Goal: Task Accomplishment & Management: Complete application form

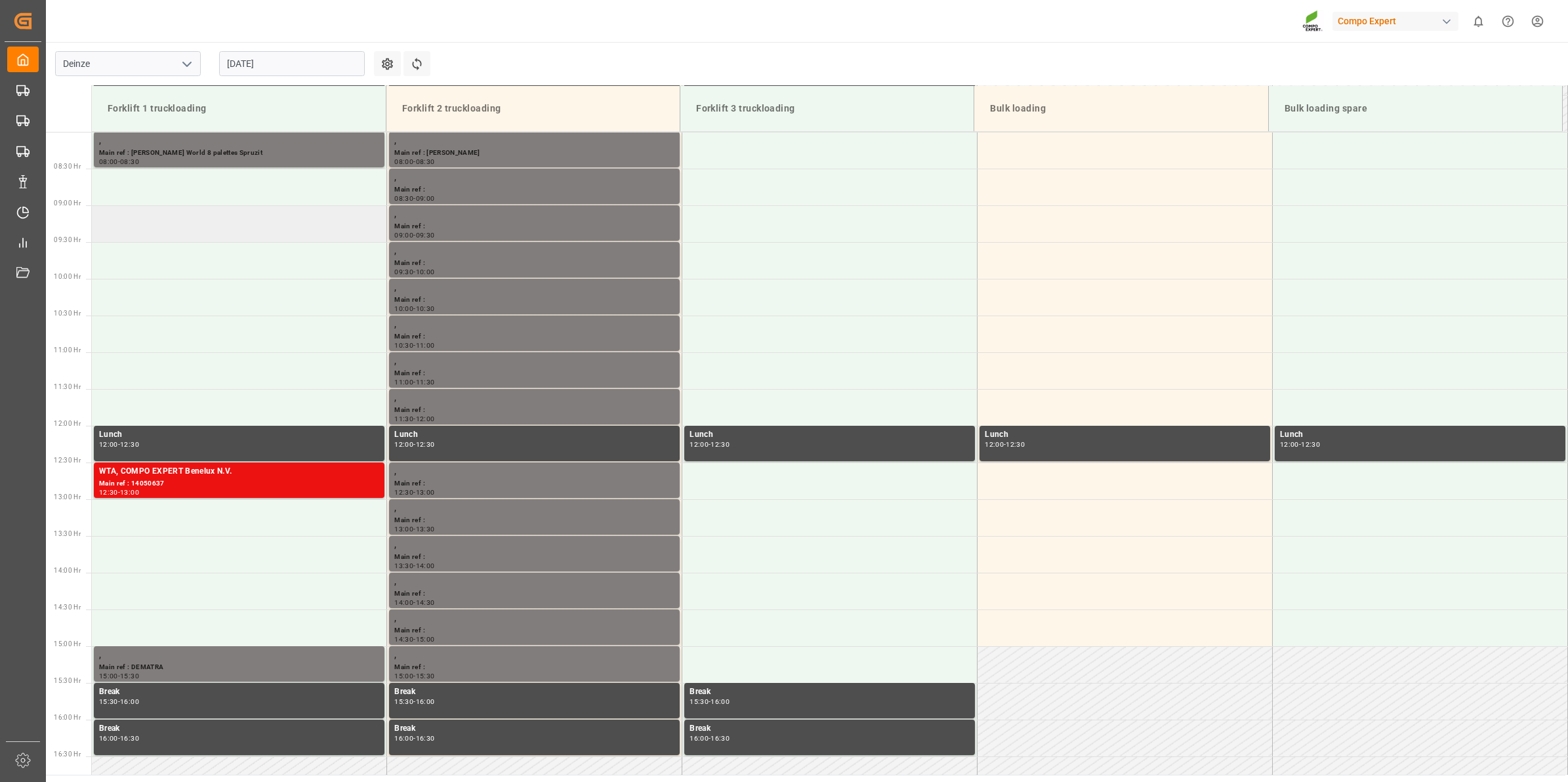
scroll to position [506, 0]
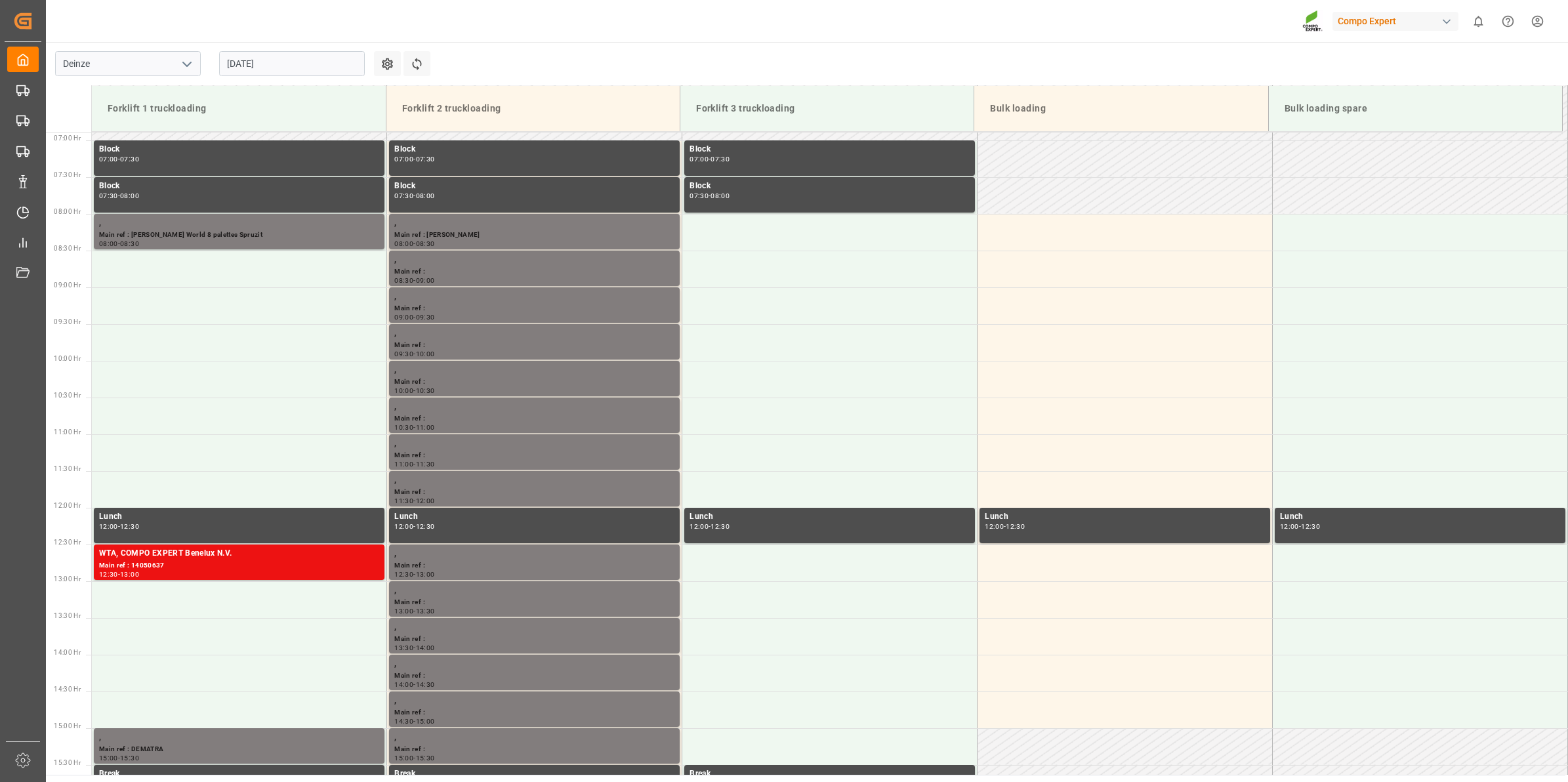
click at [242, 63] on input "[DATE]" at bounding box center [292, 63] width 145 height 25
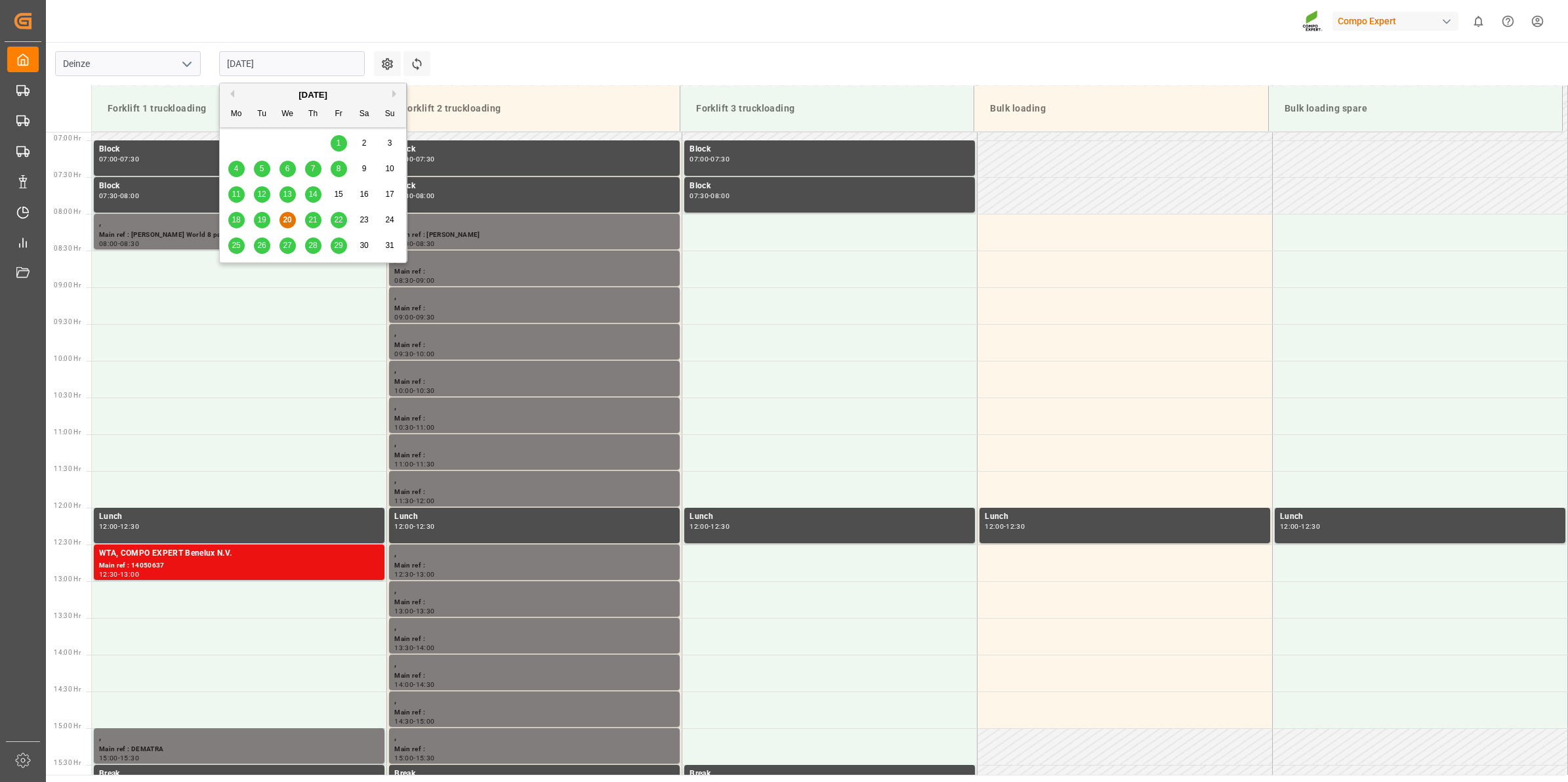
click at [309, 222] on span "21" at bounding box center [312, 220] width 9 height 9
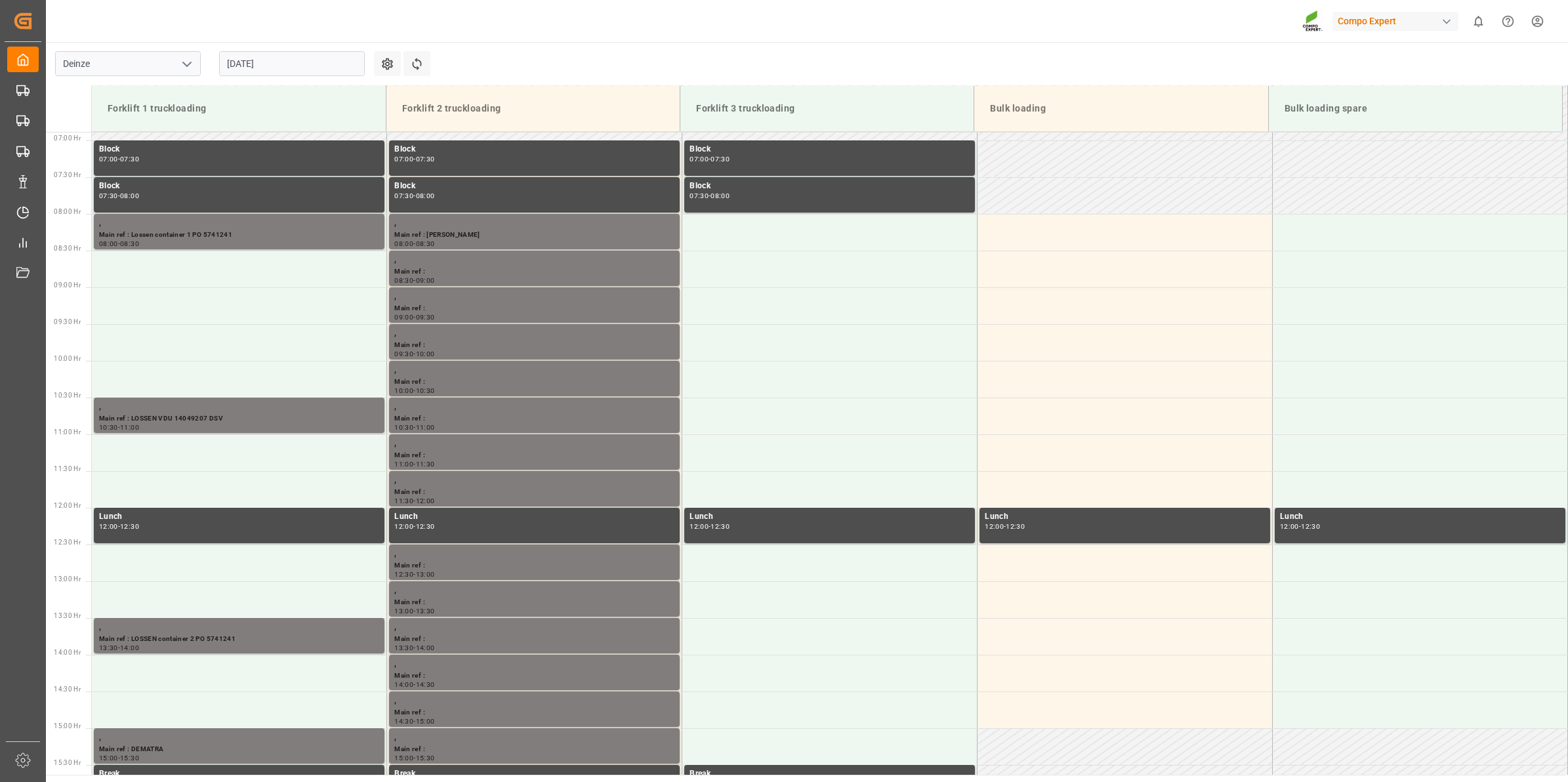
click at [257, 73] on input "[DATE]" at bounding box center [292, 63] width 145 height 25
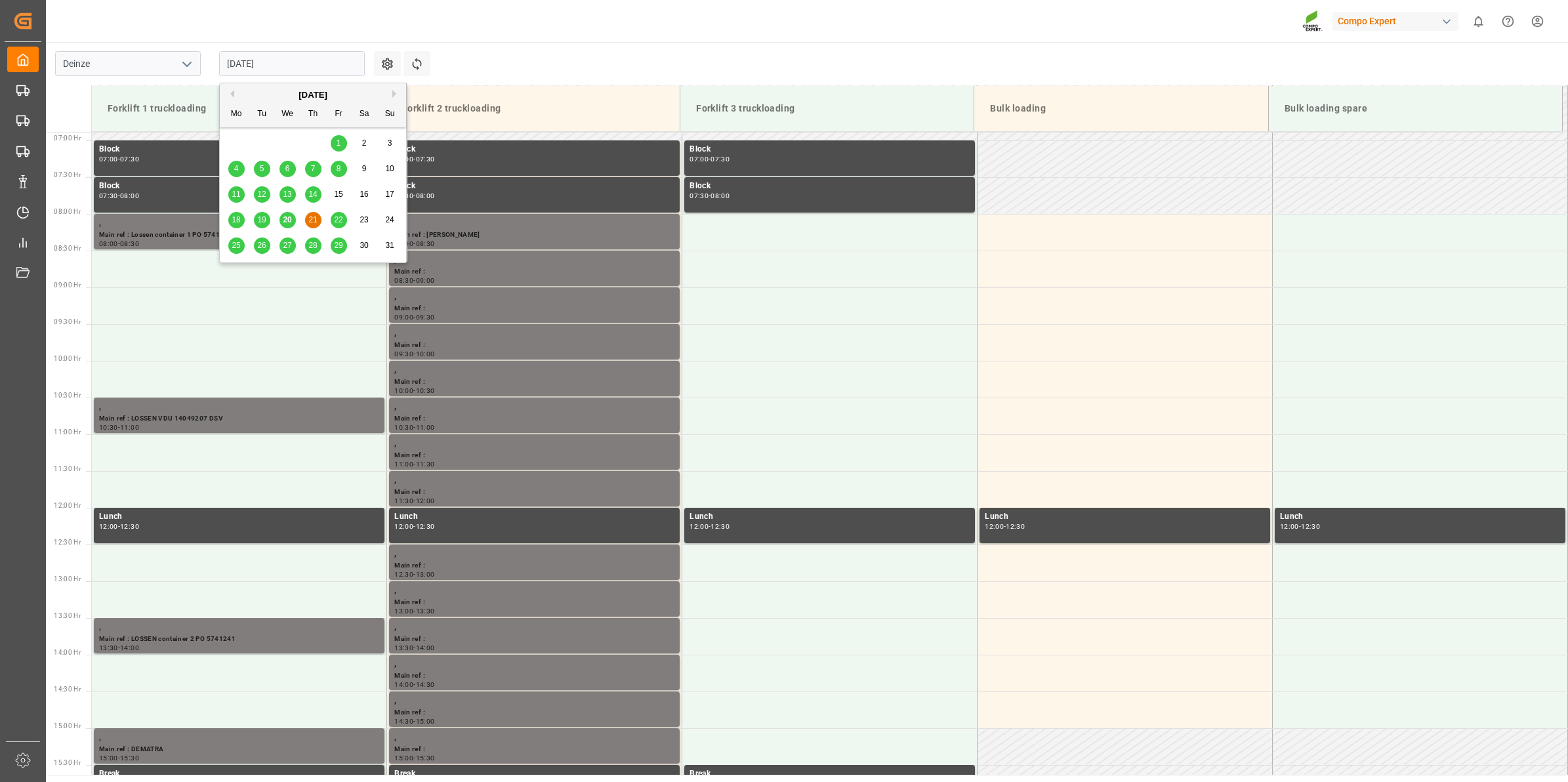
click at [283, 217] on span "20" at bounding box center [287, 220] width 9 height 9
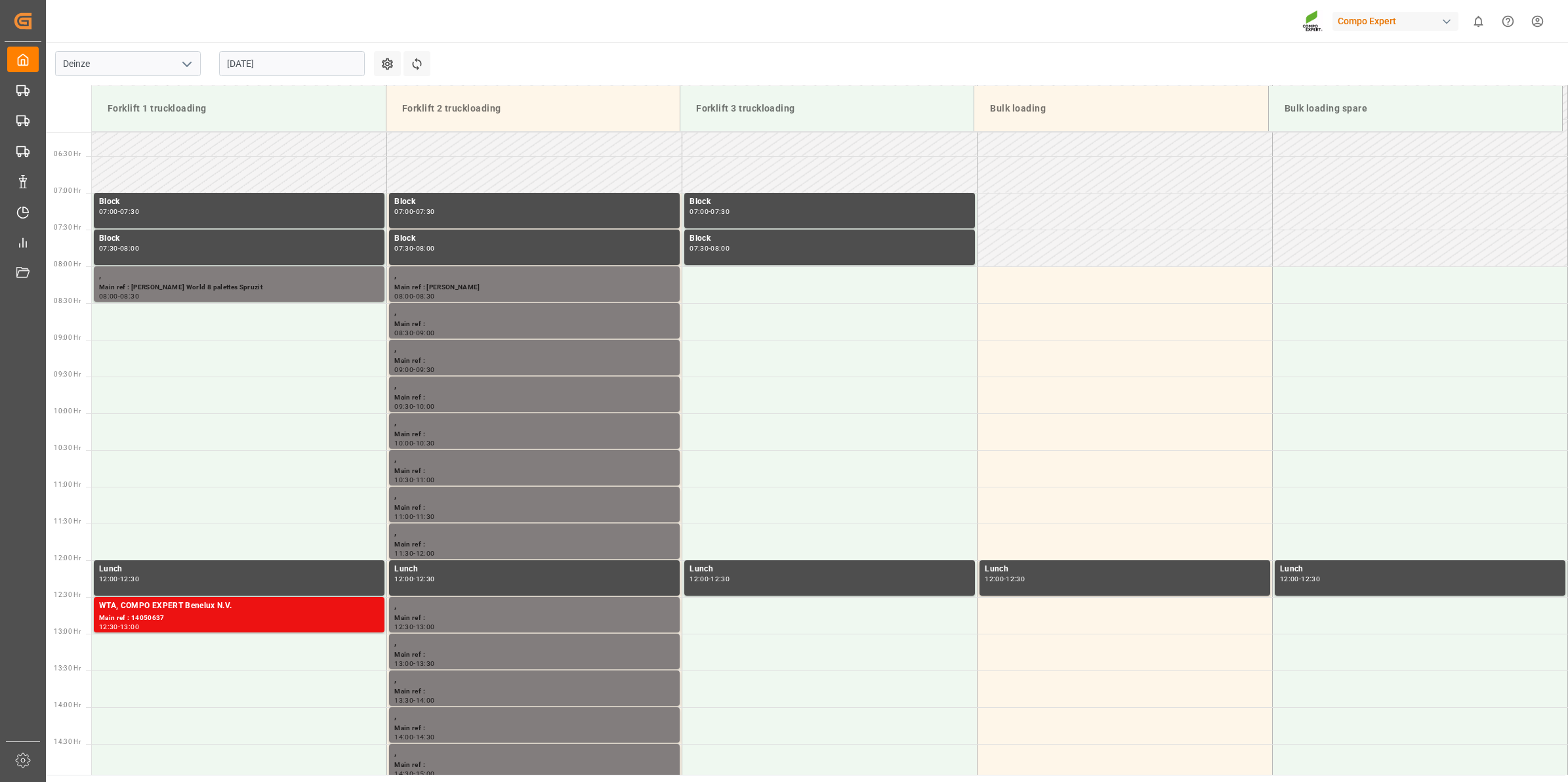
scroll to position [579, 0]
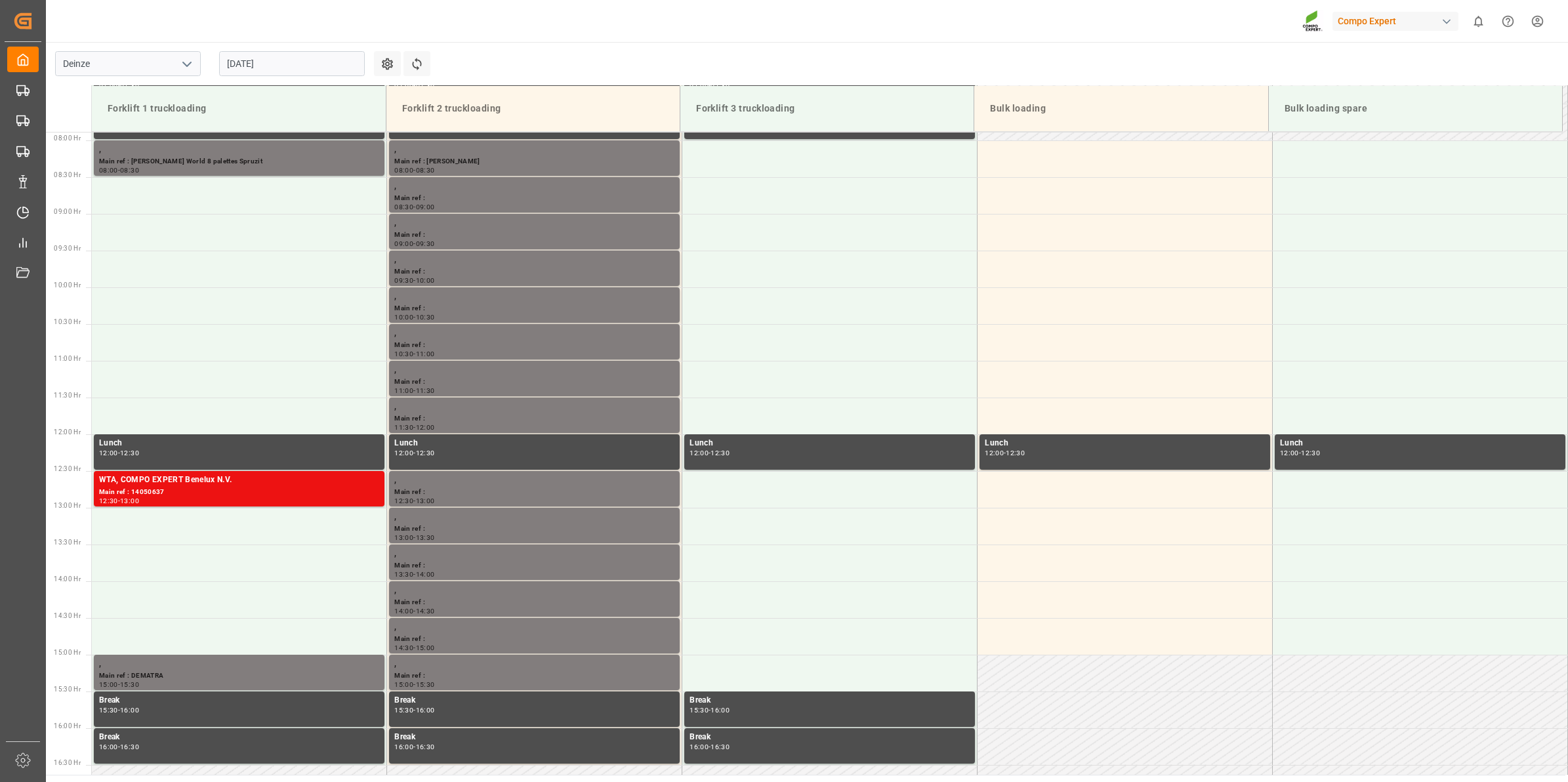
click at [267, 73] on input "[DATE]" at bounding box center [292, 63] width 145 height 25
click at [697, 36] on div "Compo Expert 0 Notifications Only show unread All Watching Mark all categories …" at bounding box center [803, 21] width 1531 height 42
click at [279, 61] on input "[DATE]" at bounding box center [292, 63] width 145 height 25
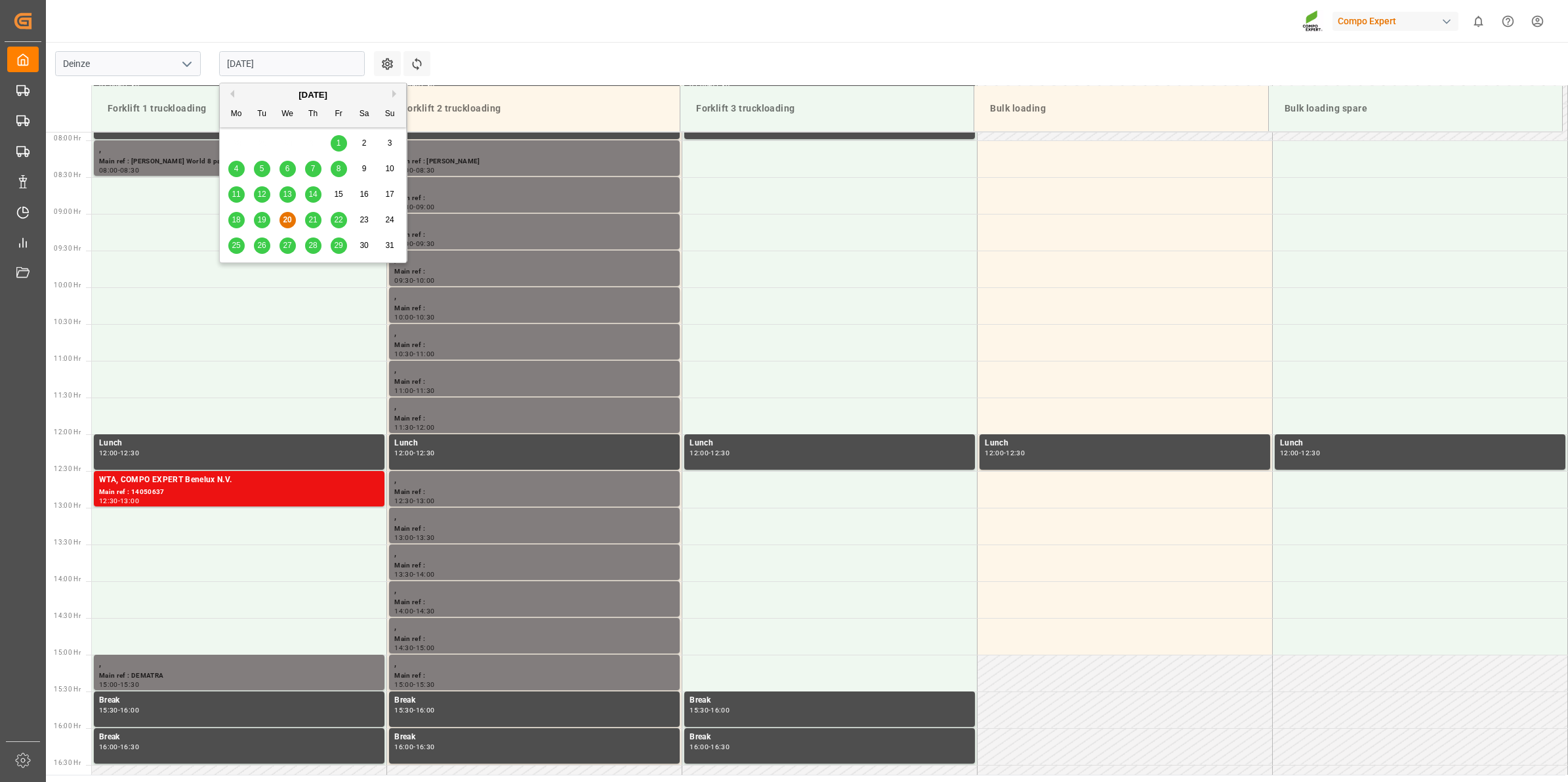
click at [316, 224] on span "21" at bounding box center [312, 220] width 9 height 9
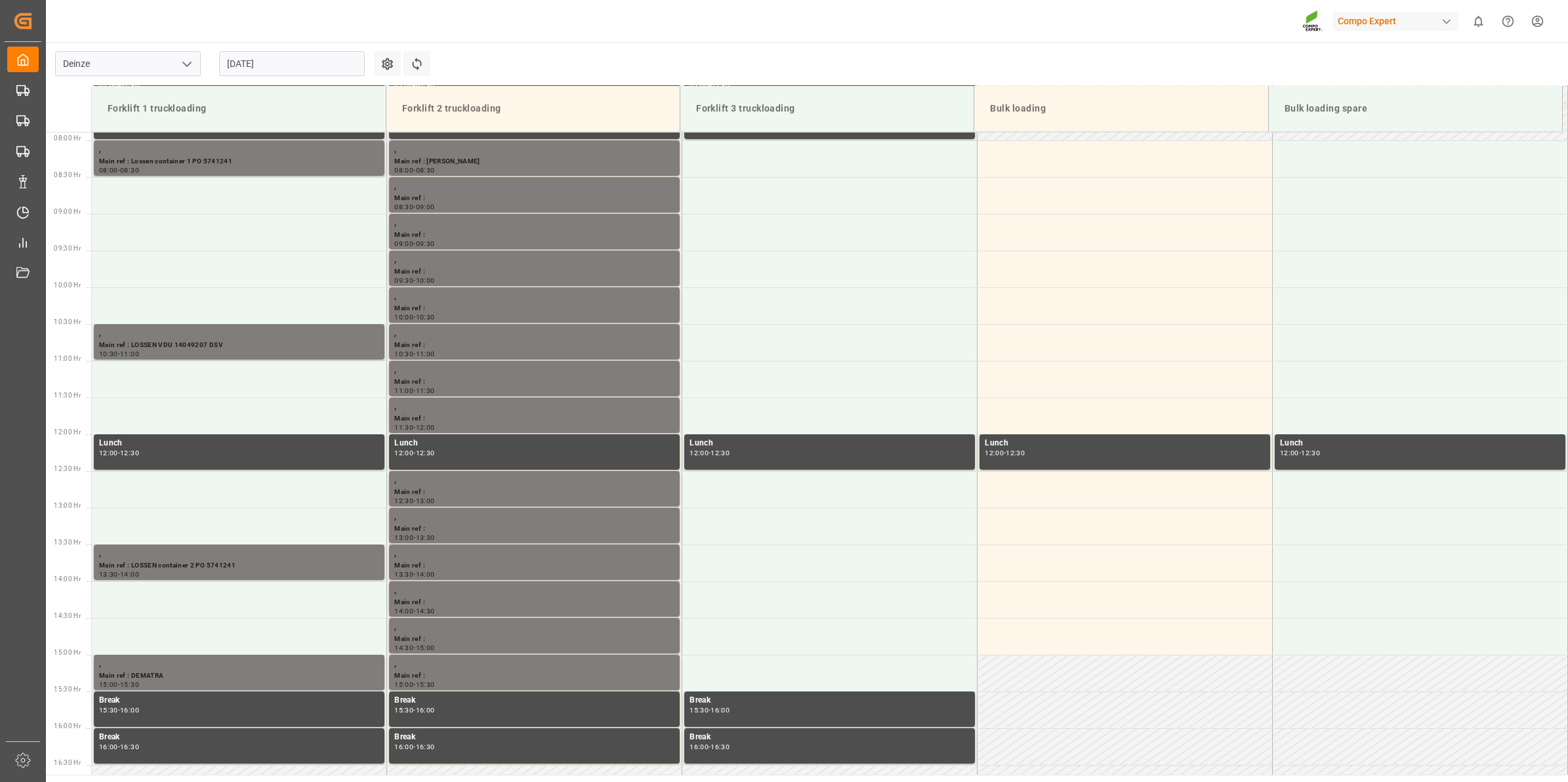
click at [280, 61] on input "[DATE]" at bounding box center [292, 63] width 145 height 25
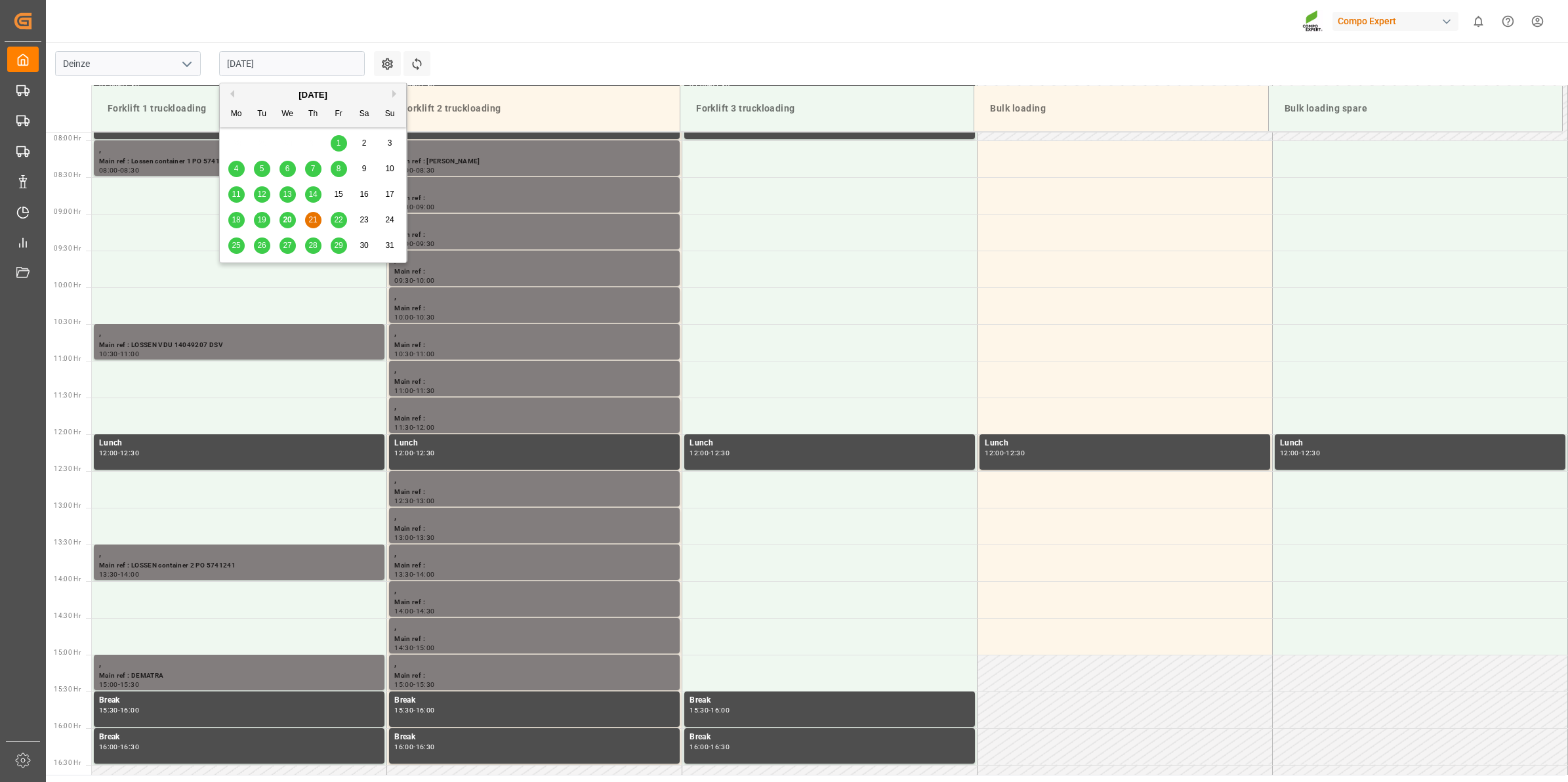
click at [344, 224] on div "22" at bounding box center [339, 220] width 16 height 15
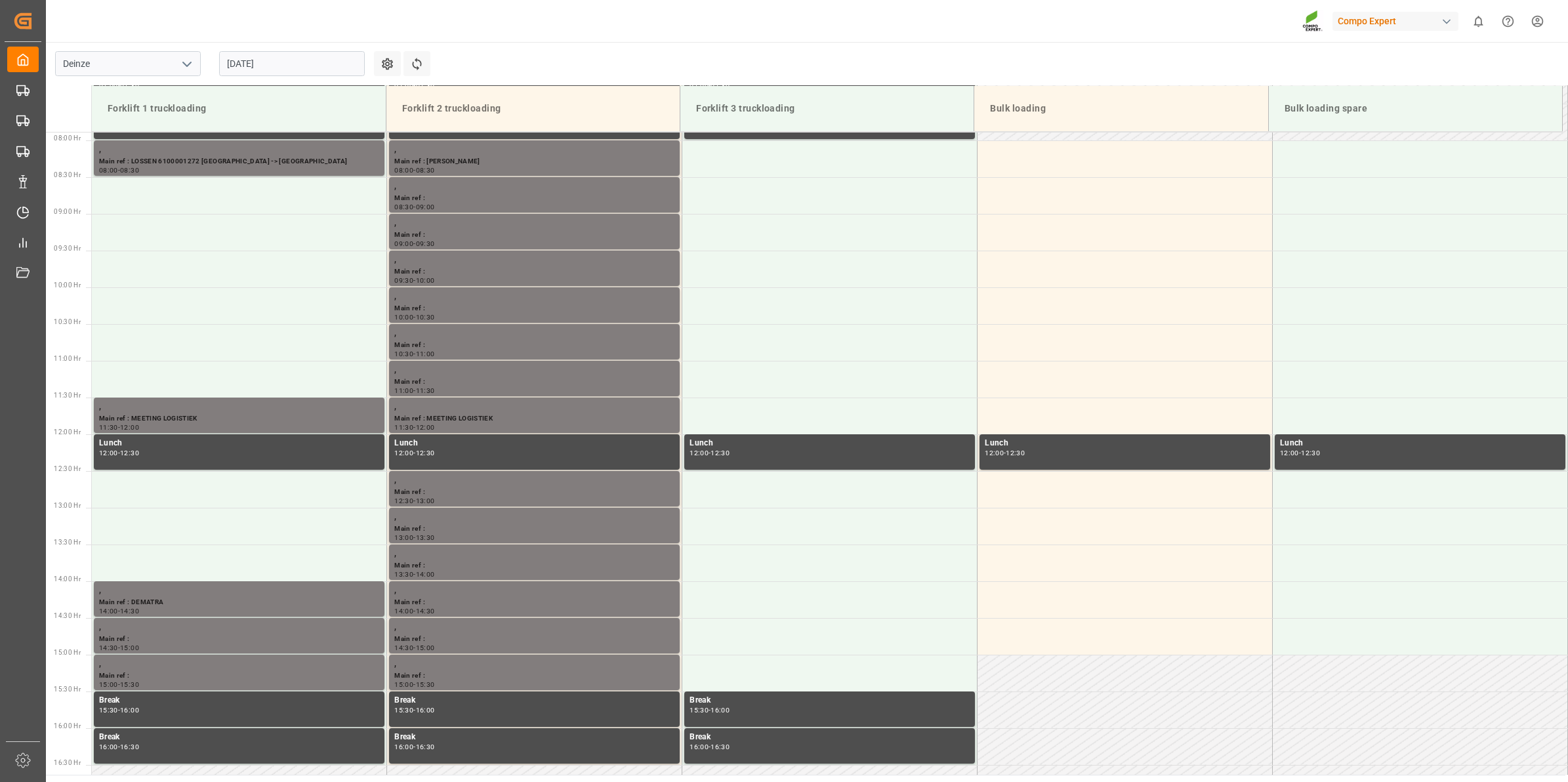
click at [261, 70] on input "[DATE]" at bounding box center [292, 63] width 145 height 25
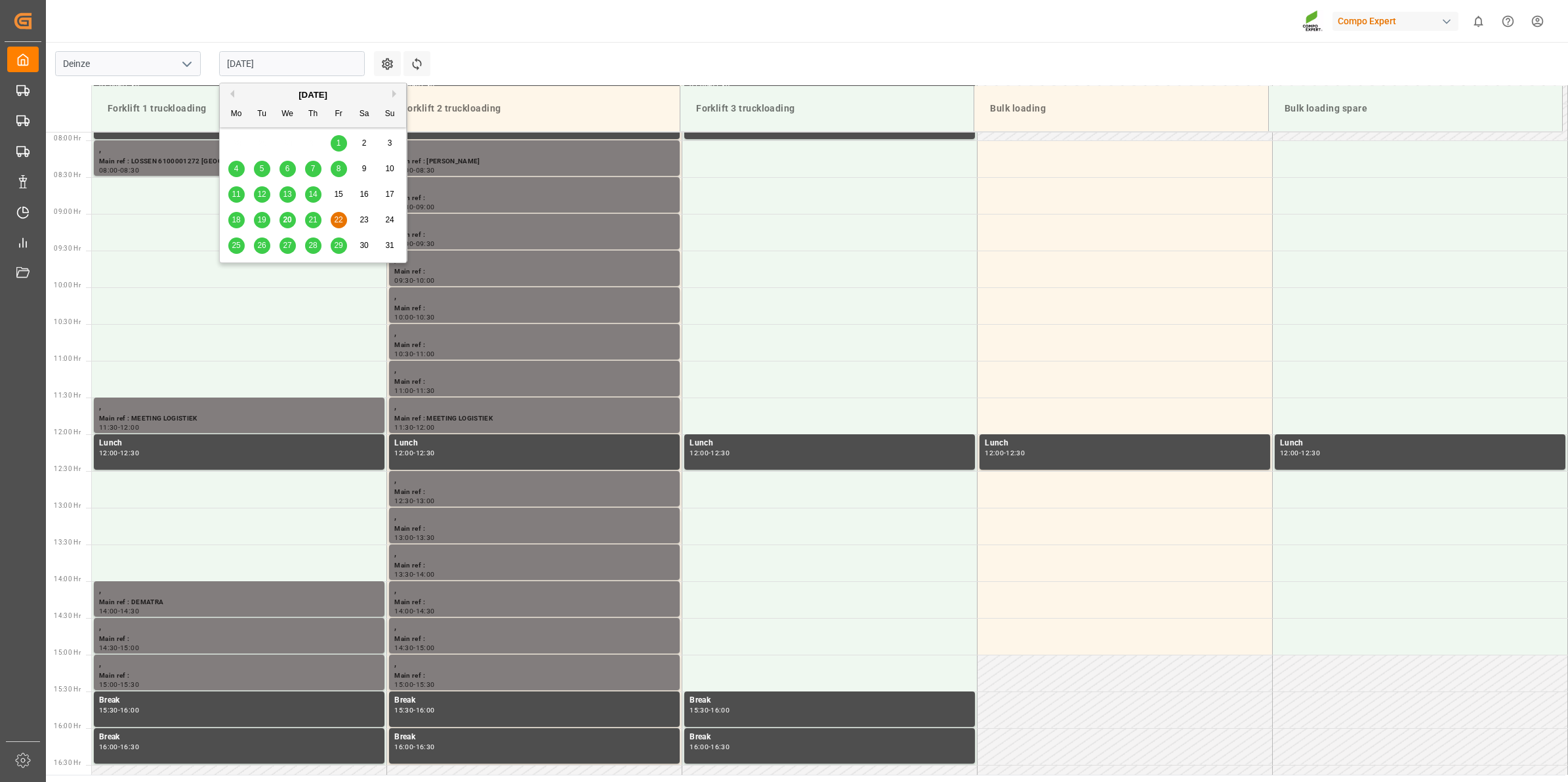
click at [286, 225] on div "20" at bounding box center [287, 220] width 16 height 15
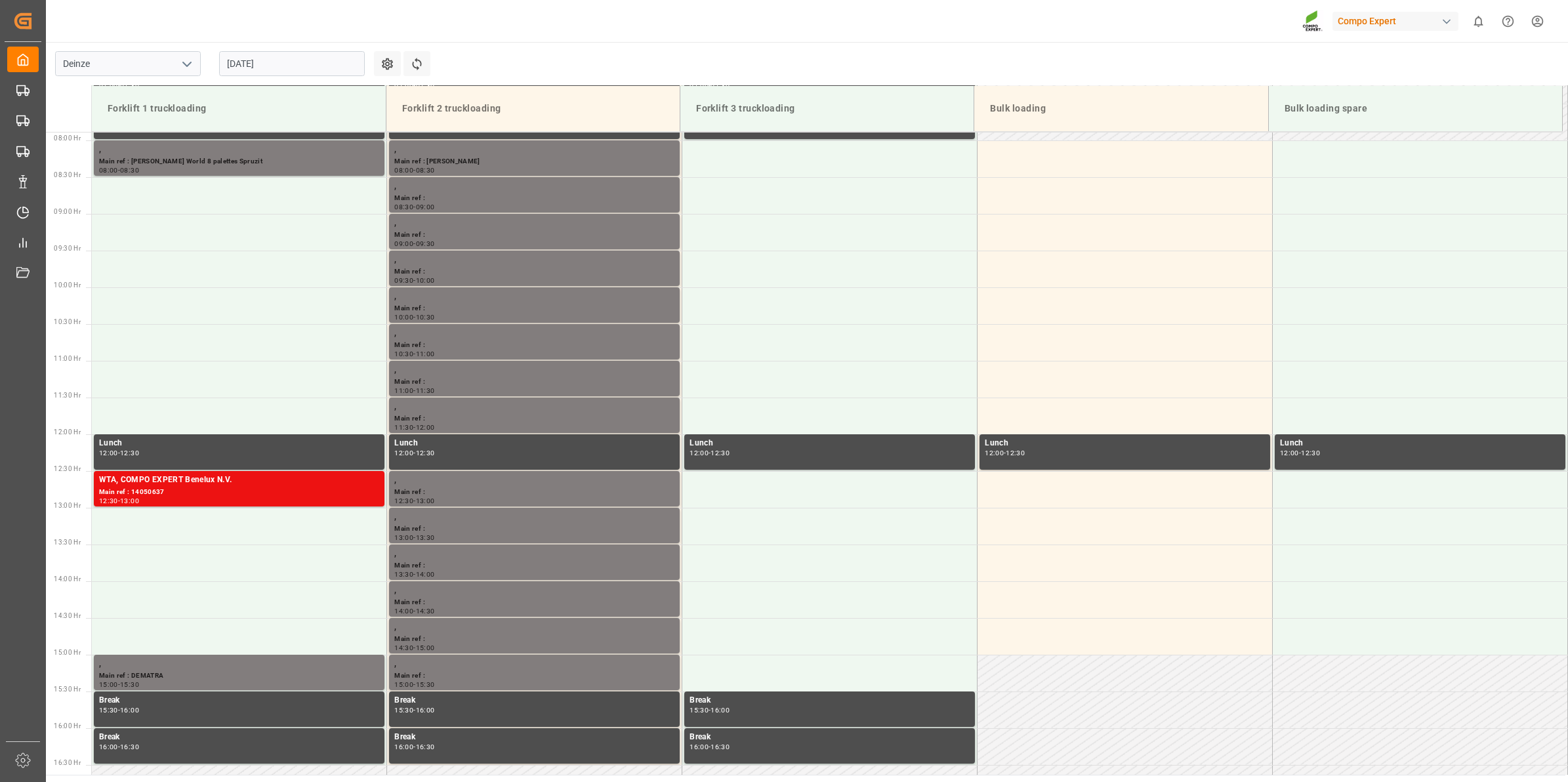
click at [244, 63] on input "[DATE]" at bounding box center [292, 63] width 145 height 25
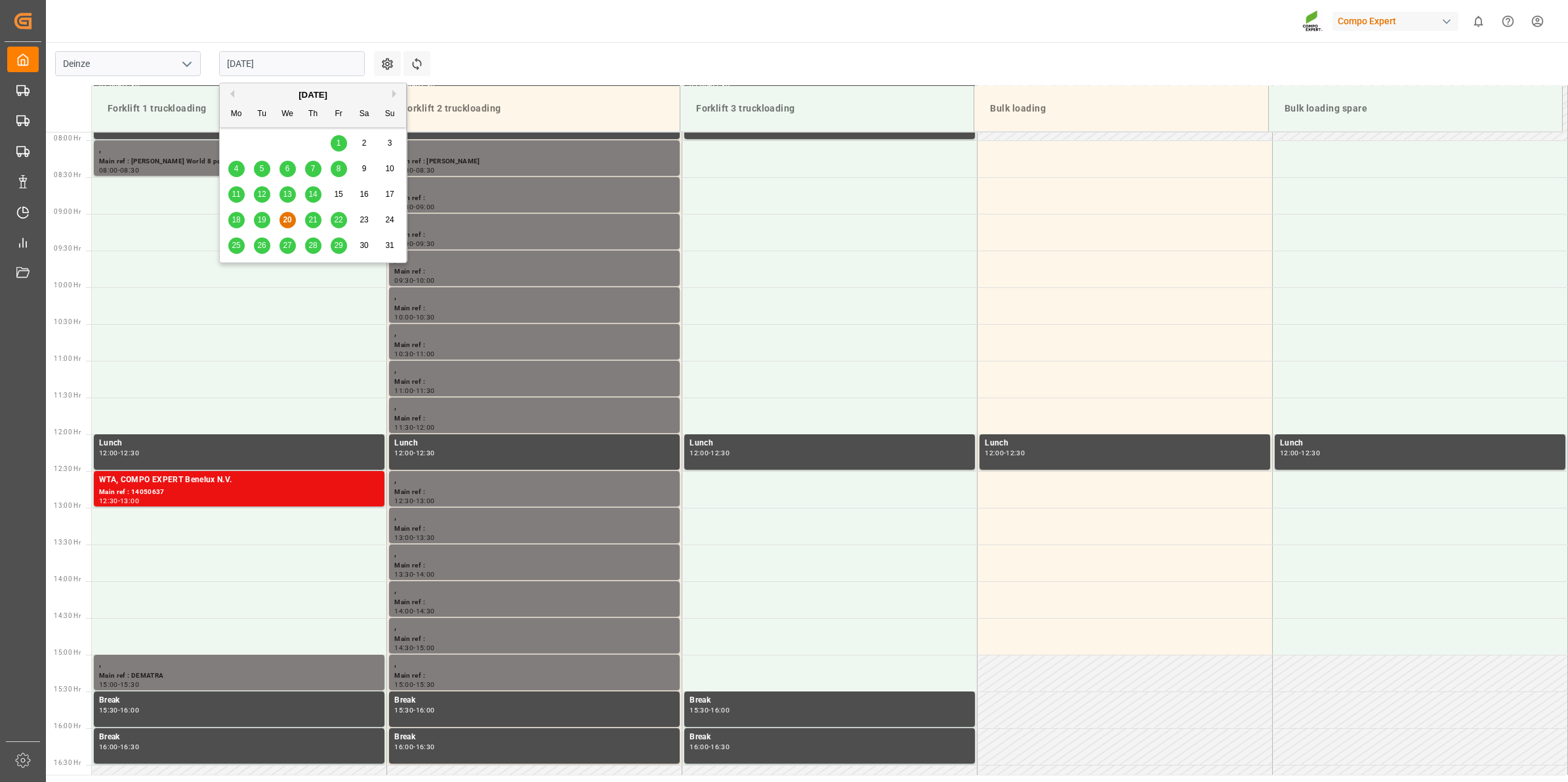
click at [393, 96] on button "Next Month" at bounding box center [397, 94] width 8 height 8
click at [289, 171] on span "10" at bounding box center [287, 169] width 9 height 9
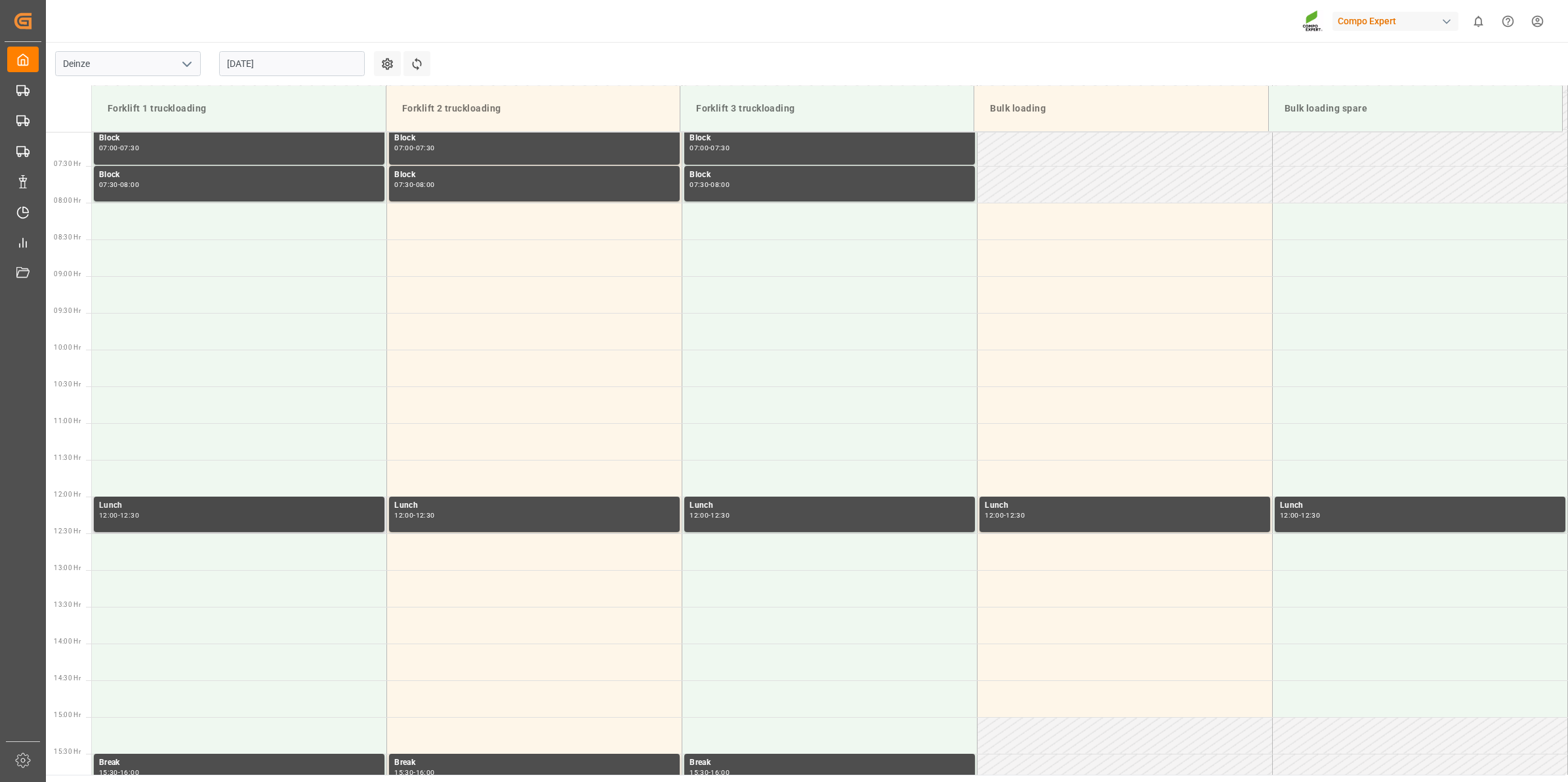
scroll to position [489, 0]
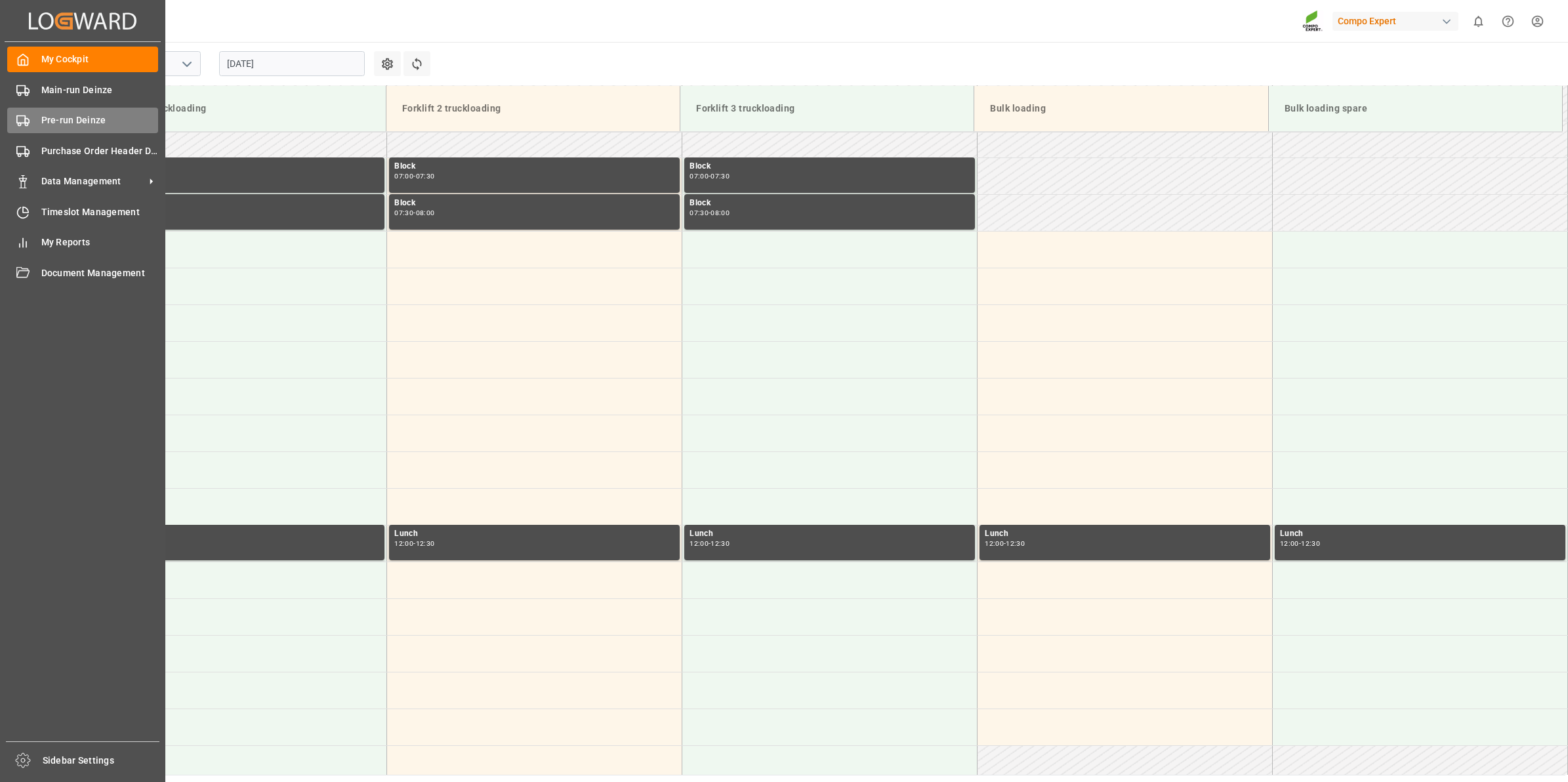
click at [50, 121] on span "Pre-run Deinze" at bounding box center [100, 121] width 117 height 13
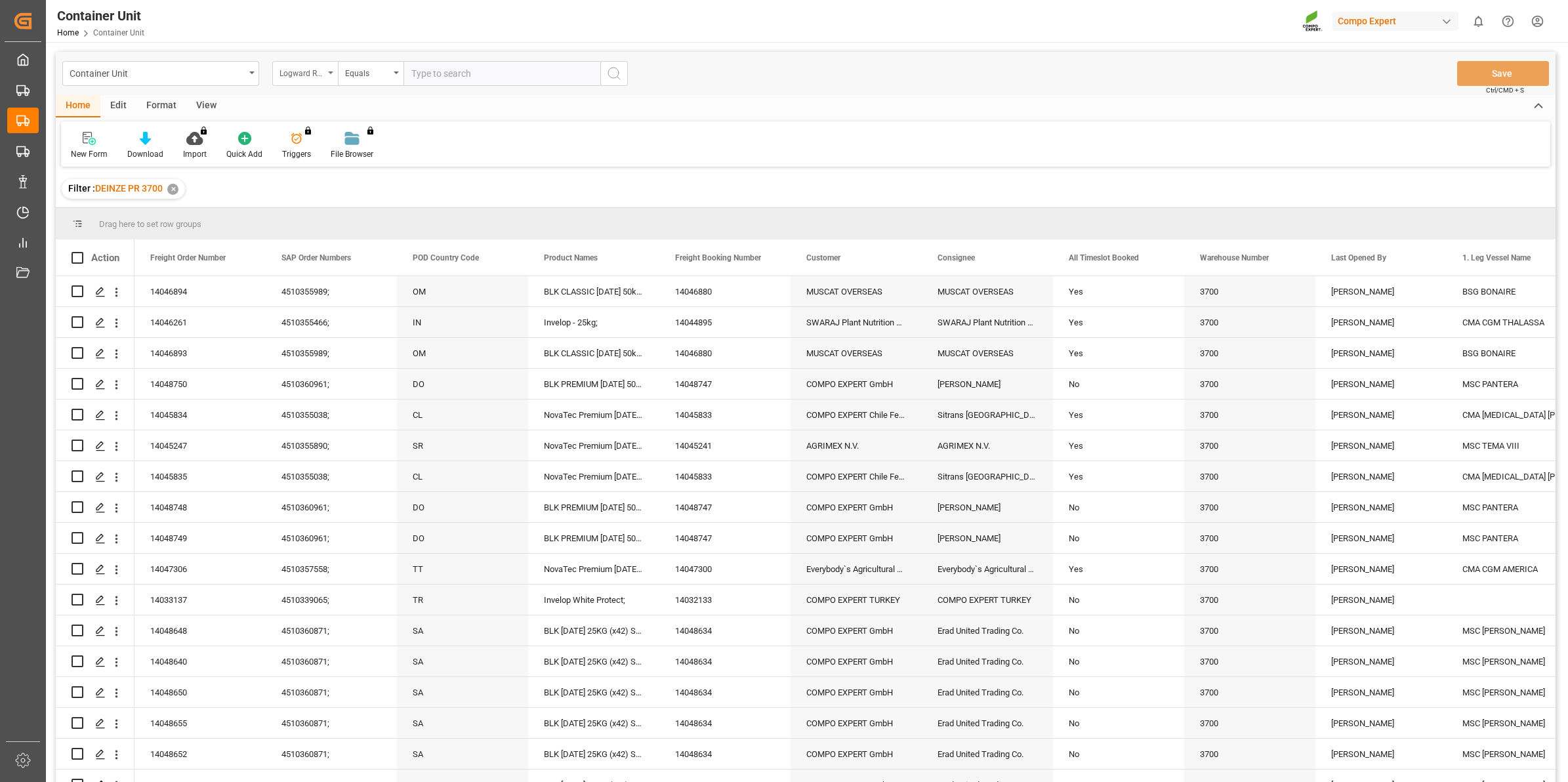
click at [315, 77] on div "Logward Reference" at bounding box center [302, 71] width 44 height 15
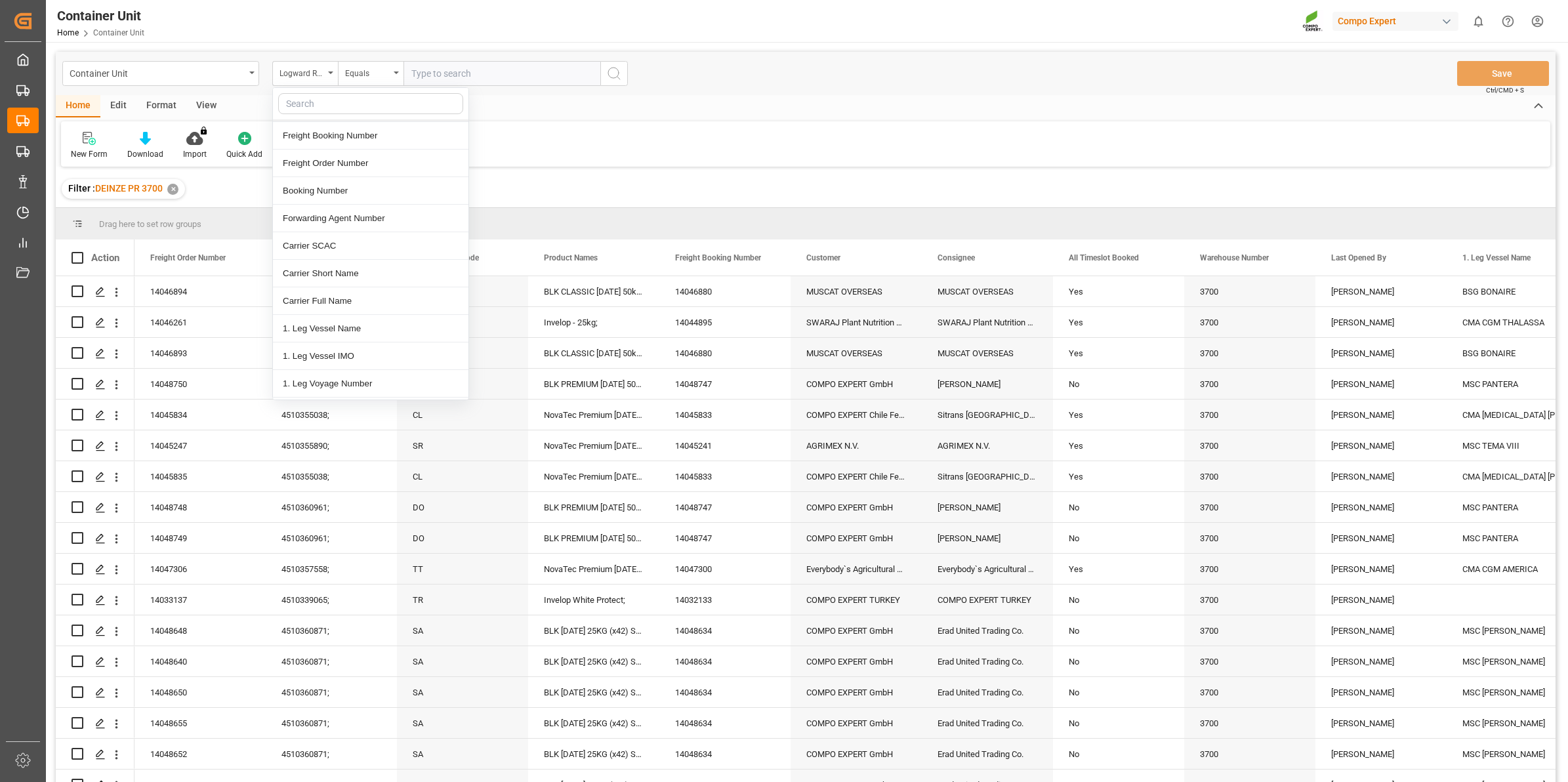
scroll to position [164, 0]
click at [353, 251] on div "Freight Order Number" at bounding box center [370, 245] width 195 height 28
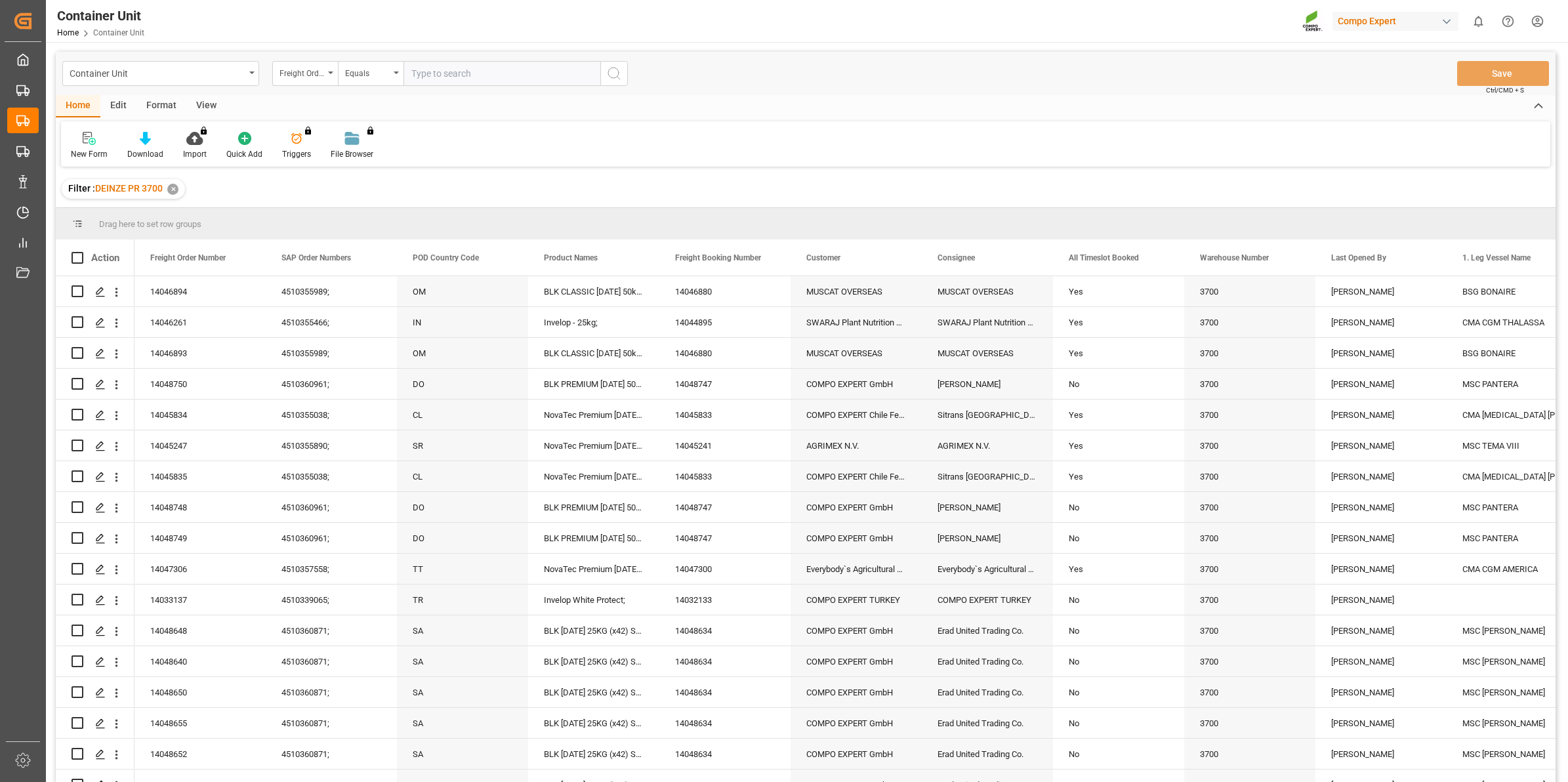
click at [461, 75] on input "text" at bounding box center [502, 73] width 197 height 25
type input "14050578"
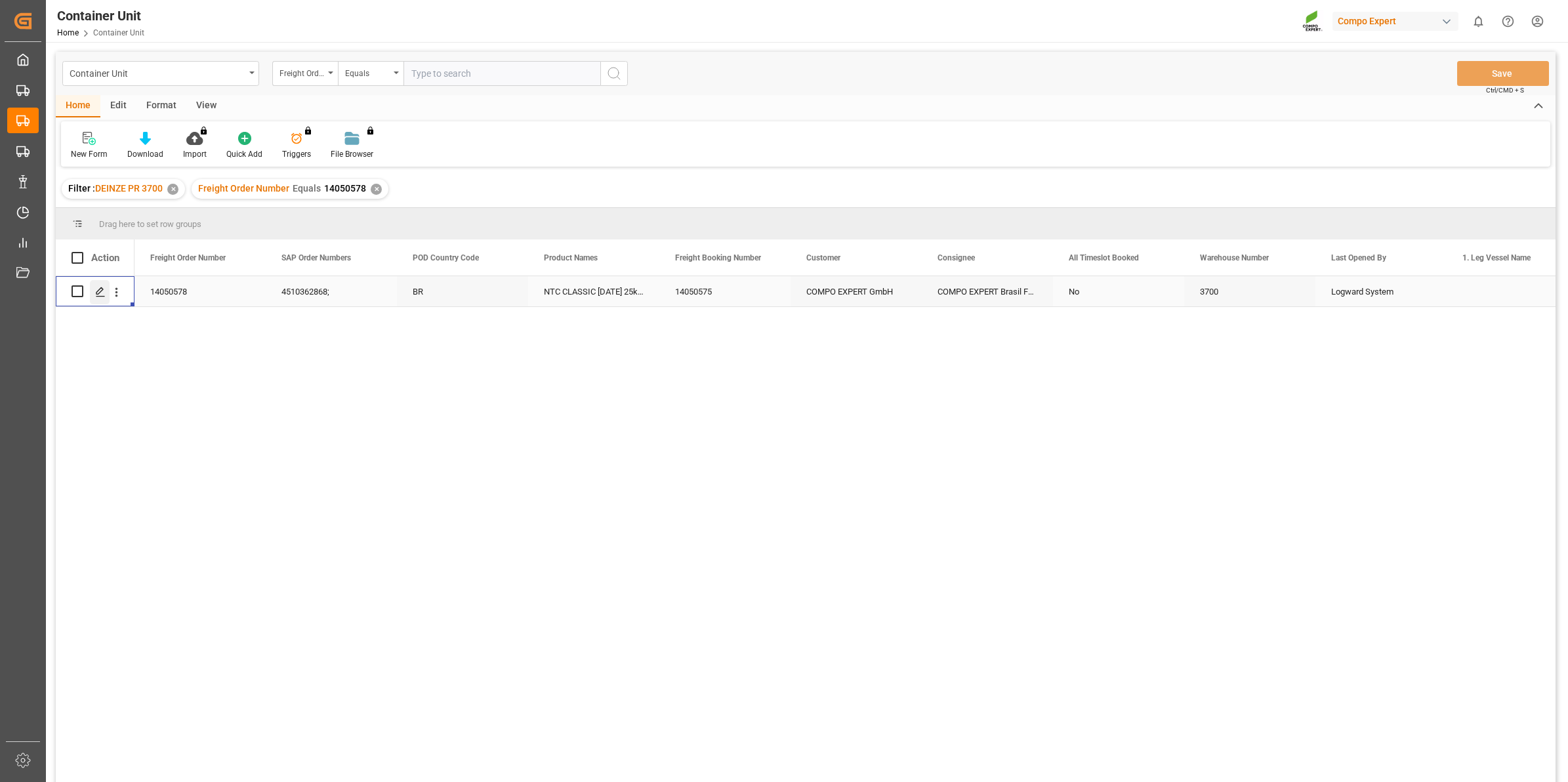
click at [97, 296] on icon "Press SPACE to select this row." at bounding box center [100, 292] width 11 height 11
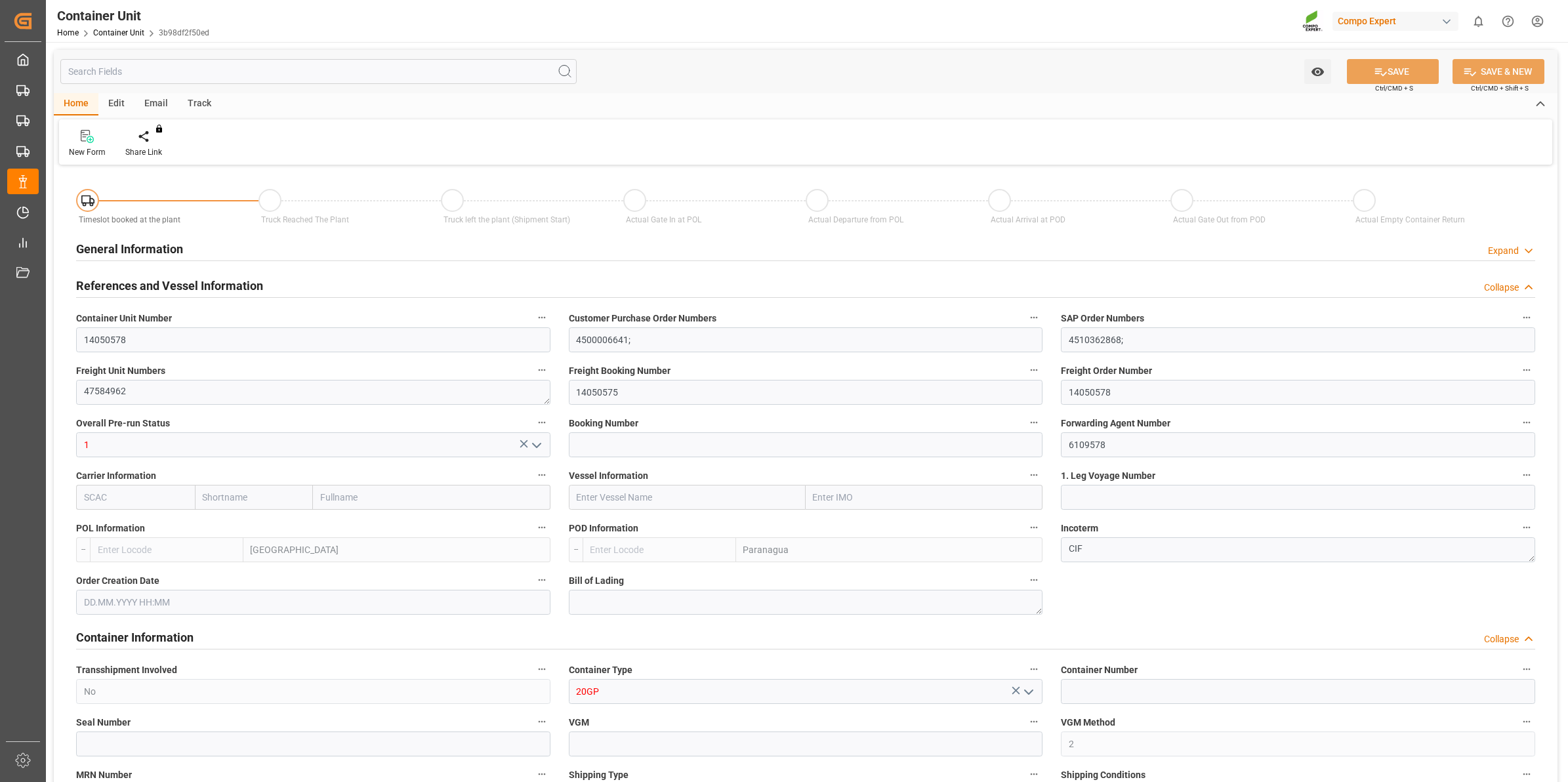
type input "BEANR"
type input "BRPNG"
type input "0"
type input "40"
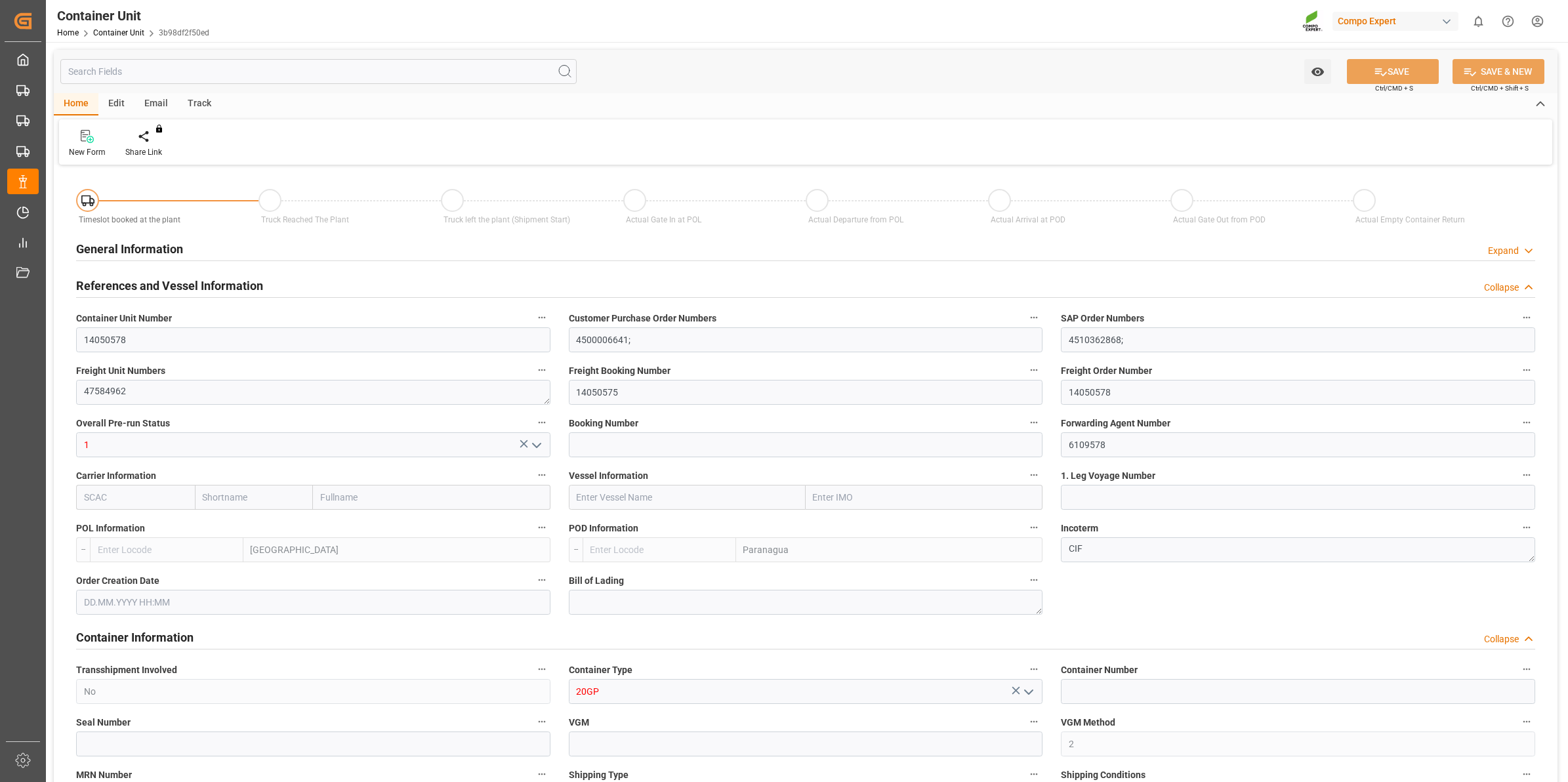
type input "21500"
type input "[DATE] 10:54"
type input "[DATE]"
click at [146, 146] on div "Create Timeslot" at bounding box center [153, 152] width 56 height 12
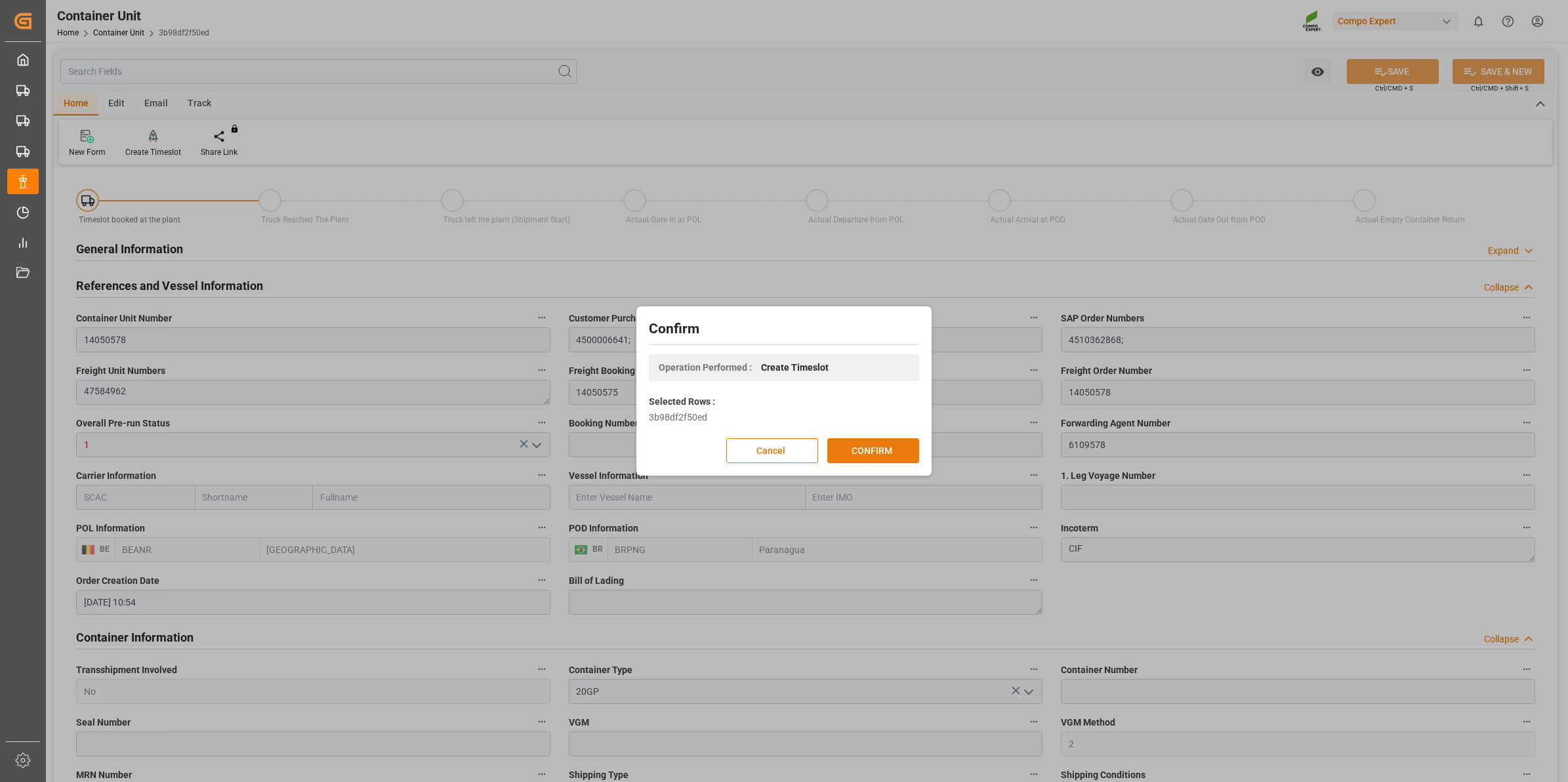
click at [879, 447] on button "CONFIRM" at bounding box center [873, 451] width 92 height 25
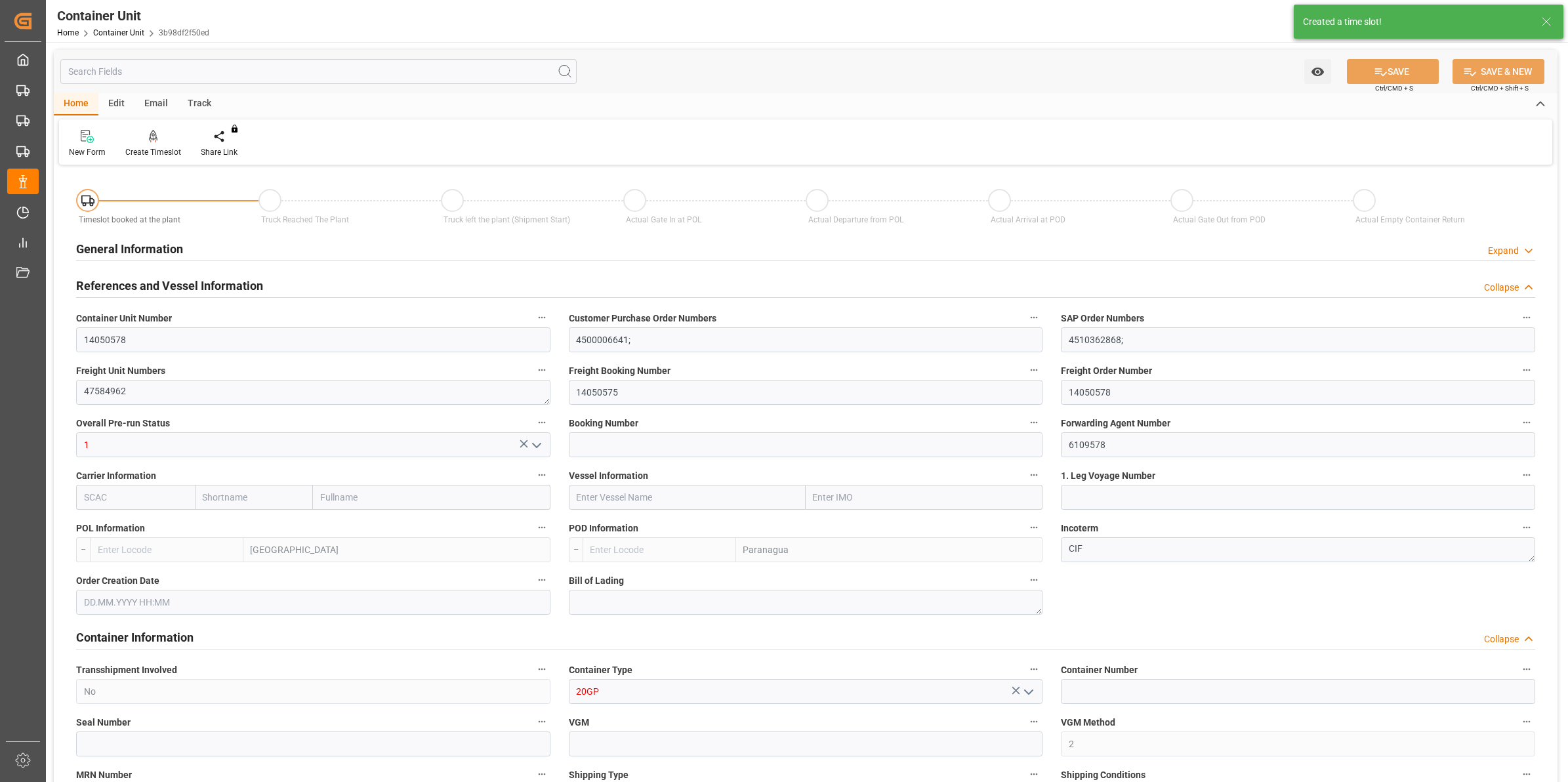
type input "BEANR"
type input "BRPNG"
type input "0"
type input "40"
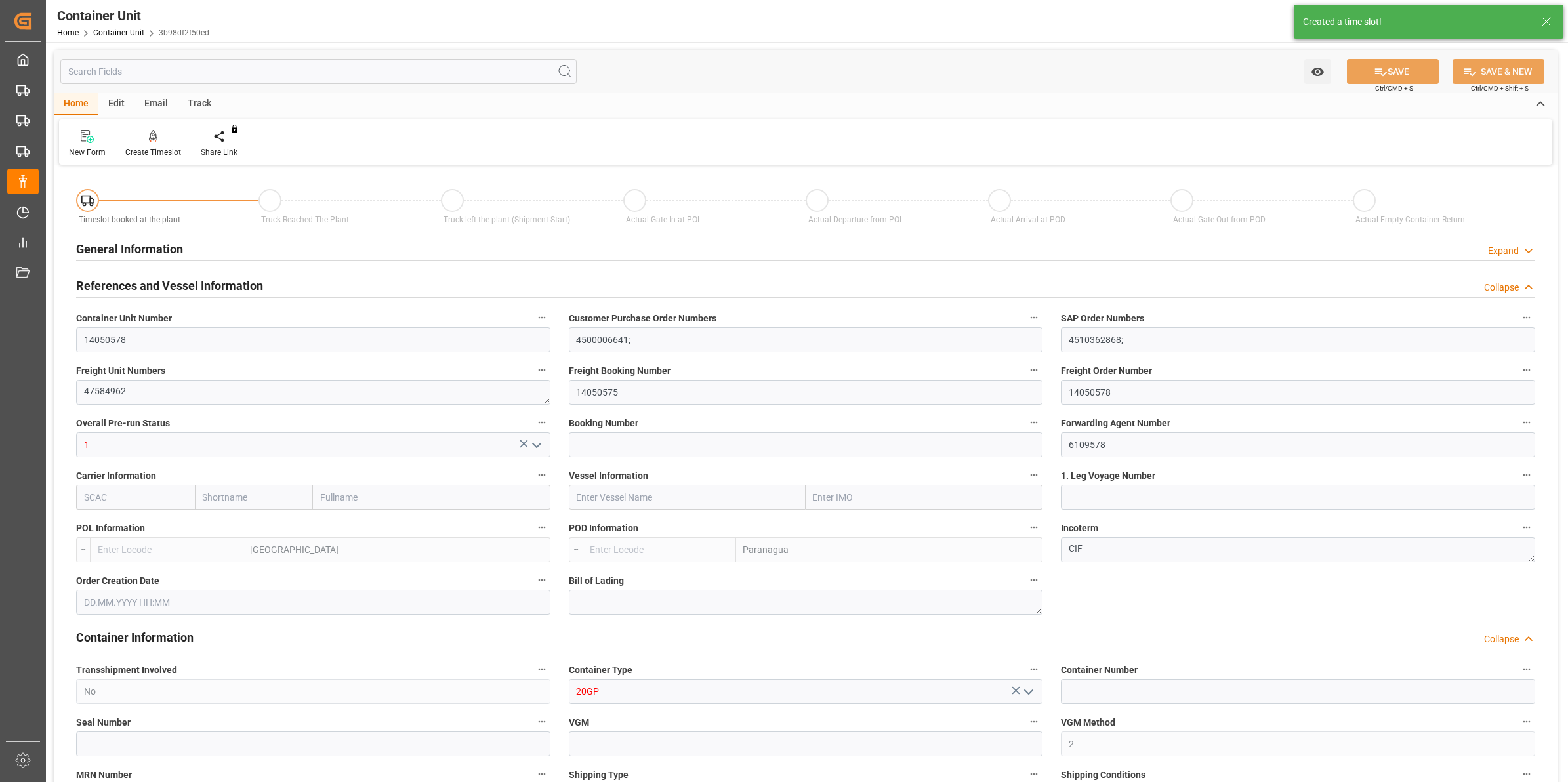
type input "21500"
type input "[DATE] 10:54"
type input "[DATE]"
